Goal: Participate in discussion: Engage in conversation with other users on a specific topic

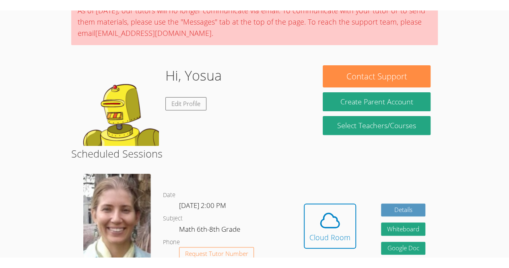
scroll to position [131, 0]
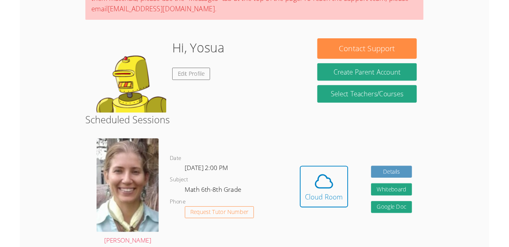
scroll to position [58, 0]
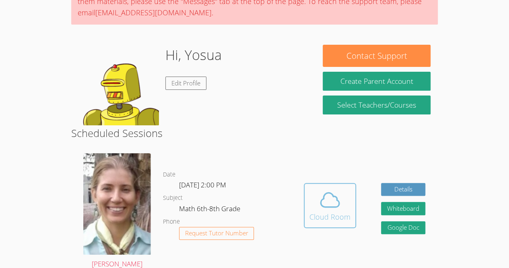
click at [332, 195] on icon at bounding box center [330, 199] width 19 height 14
click at [312, 162] on div "Hidden Cloud Room Details Whiteboard Hidden Google Doc" at bounding box center [364, 211] width 147 height 128
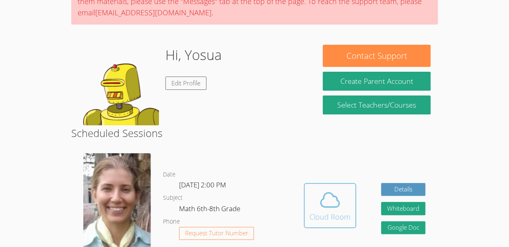
click at [316, 200] on span at bounding box center [330, 199] width 41 height 23
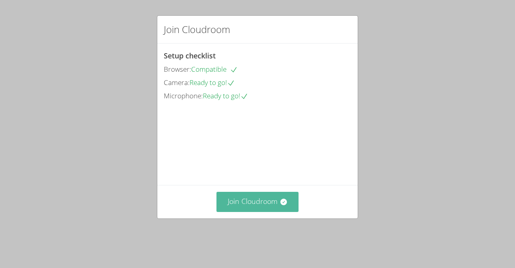
click at [232, 209] on button "Join Cloudroom" at bounding box center [258, 202] width 83 height 20
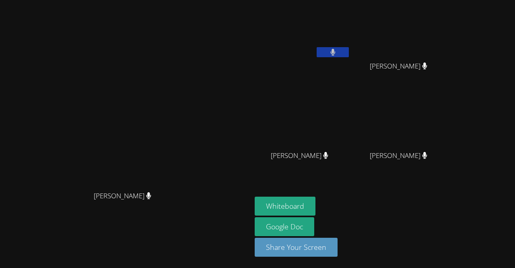
click at [66, 78] on video at bounding box center [126, 118] width 121 height 138
click at [316, 211] on button "Whiteboard" at bounding box center [285, 205] width 61 height 19
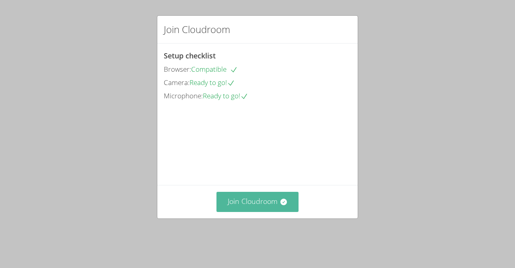
click at [233, 211] on button "Join Cloudroom" at bounding box center [258, 202] width 83 height 20
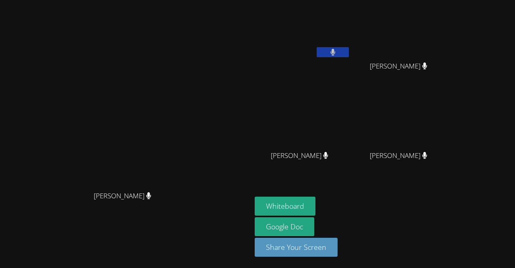
click at [186, 124] on video at bounding box center [126, 118] width 121 height 138
click at [316, 201] on button "Whiteboard" at bounding box center [285, 205] width 61 height 19
click at [316, 211] on button "Whiteboard" at bounding box center [285, 205] width 61 height 19
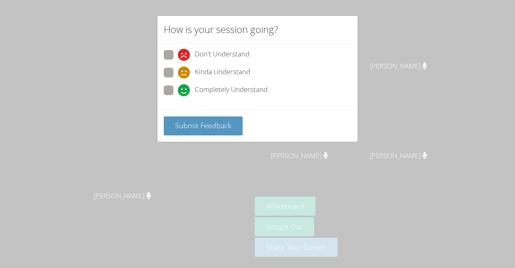
click at [178, 96] on span at bounding box center [178, 96] width 0 height 0
click at [178, 89] on input "Completely Understand" at bounding box center [181, 88] width 7 height 7
radio input "true"
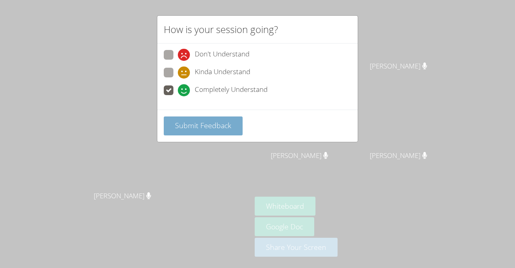
click at [190, 118] on button "Submit Feedback" at bounding box center [203, 125] width 79 height 19
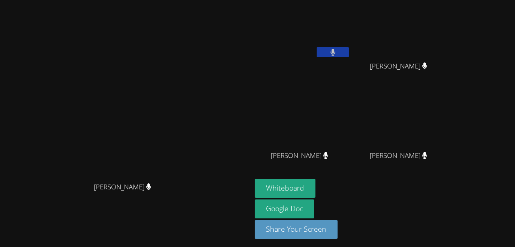
click at [186, 72] on video at bounding box center [126, 109] width 121 height 138
